Goal: Navigation & Orientation: Find specific page/section

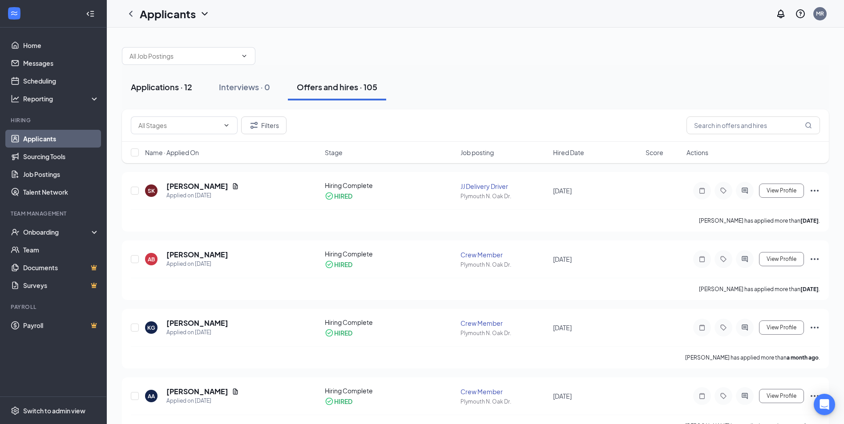
click at [165, 77] on button "Applications · 12" at bounding box center [161, 87] width 79 height 27
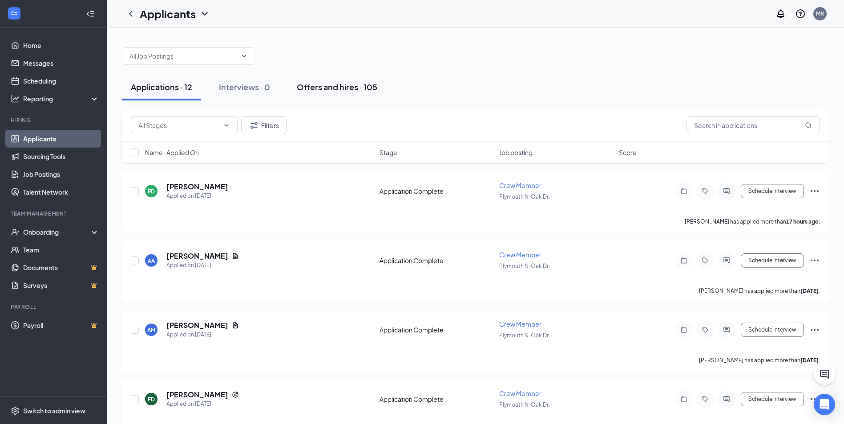
click at [332, 93] on button "Offers and hires · 105" at bounding box center [337, 87] width 98 height 27
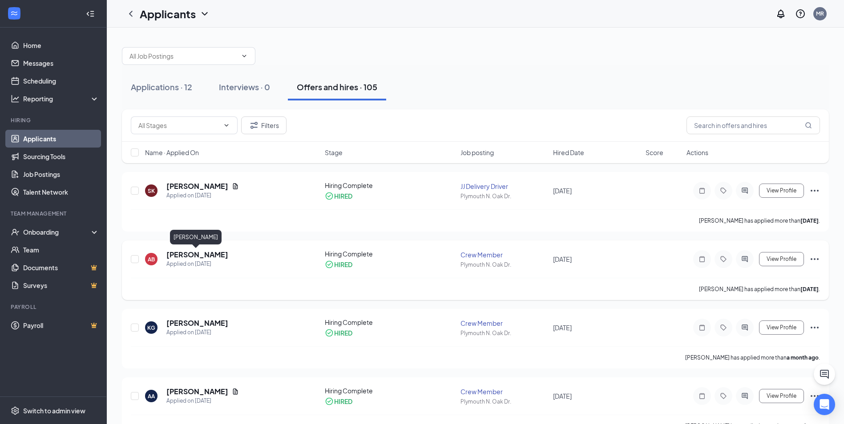
click at [198, 252] on h5 "[PERSON_NAME]" at bounding box center [197, 255] width 62 height 10
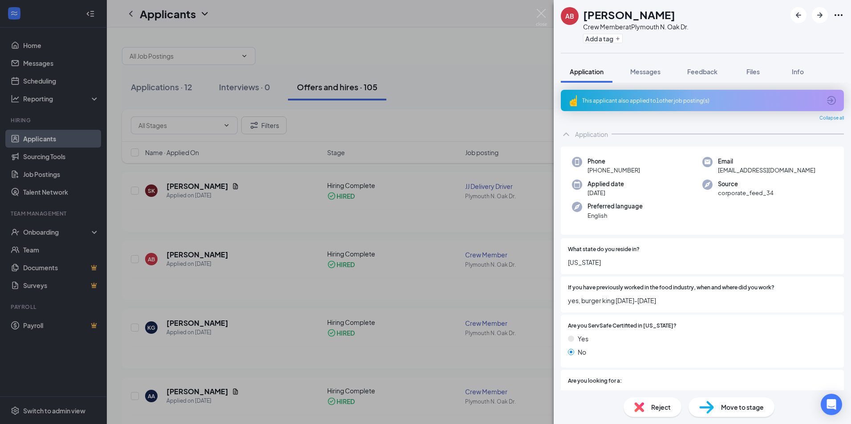
click at [535, 14] on div "AB [PERSON_NAME] Crew Member at [GEOGRAPHIC_DATA] N. Oak Dr. Add a tag Applicat…" at bounding box center [425, 212] width 851 height 424
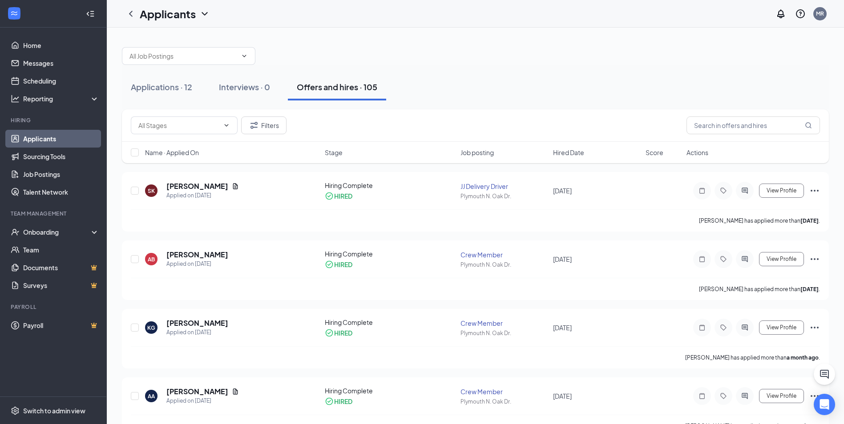
click at [543, 11] on div "Applicants MR" at bounding box center [475, 14] width 737 height 28
